Goal: Check status: Check status

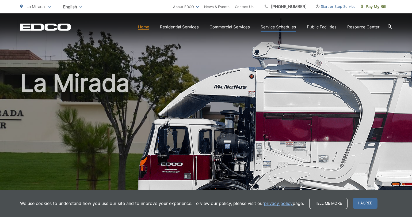
click at [287, 25] on link "Service Schedules" at bounding box center [279, 27] width 36 height 6
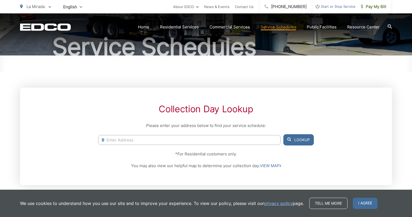
scroll to position [54, 0]
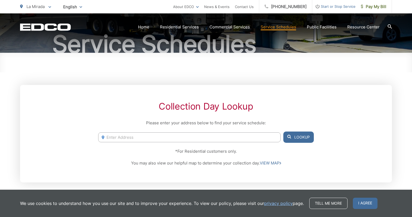
click at [164, 138] on input "Enter Address" at bounding box center [189, 137] width 183 height 10
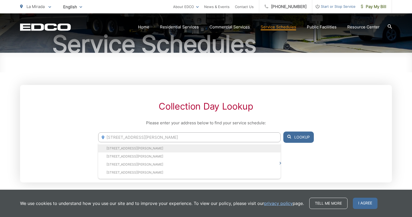
click at [140, 148] on li "14403 Adelfa Dr, La Mirada, CA, 90638" at bounding box center [189, 148] width 183 height 8
type input "14403 Adelfa Dr, La Mirada, CA, 90638"
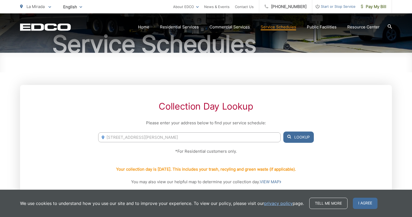
click at [289, 138] on span at bounding box center [290, 137] width 4 height 6
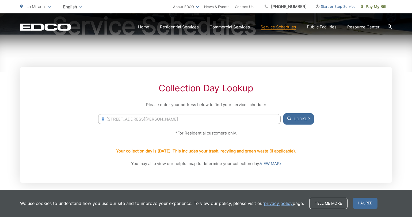
scroll to position [79, 0]
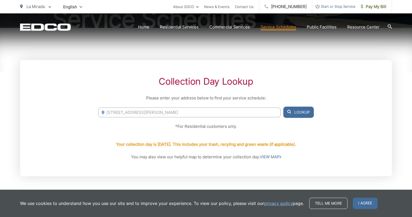
click at [297, 111] on button "Lookup" at bounding box center [299, 112] width 31 height 11
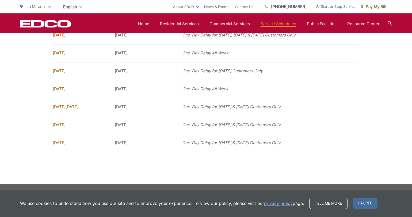
scroll to position [815, 0]
